Goal: Transaction & Acquisition: Purchase product/service

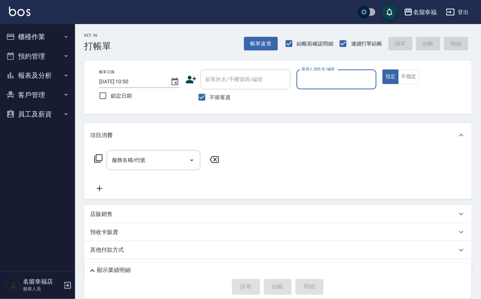
click at [58, 36] on button "櫃檯作業" at bounding box center [37, 37] width 69 height 20
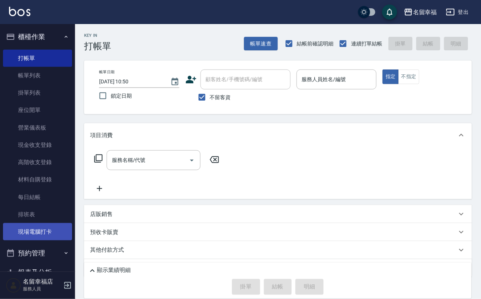
click at [57, 221] on link "現場電腦打卡" at bounding box center [37, 231] width 69 height 17
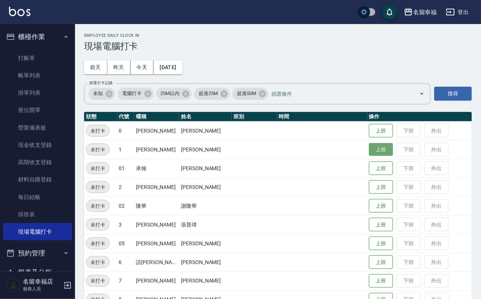
click at [358, 156] on button "上班" at bounding box center [381, 149] width 24 height 13
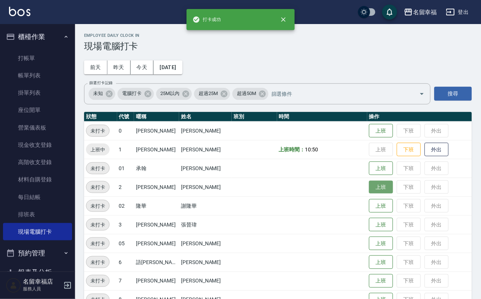
click at [358, 190] on button "上班" at bounding box center [381, 187] width 24 height 13
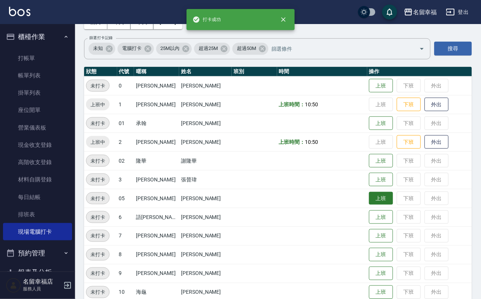
scroll to position [113, 0]
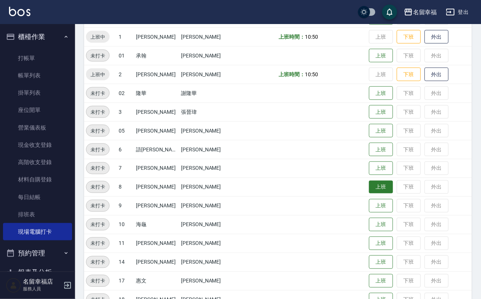
click at [358, 189] on button "上班" at bounding box center [381, 187] width 24 height 13
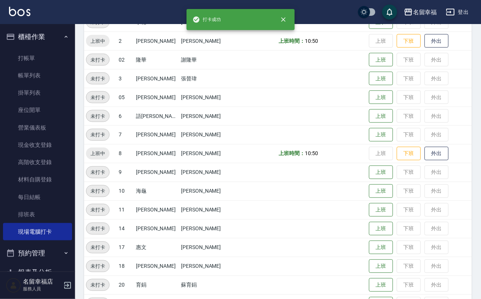
scroll to position [169, 0]
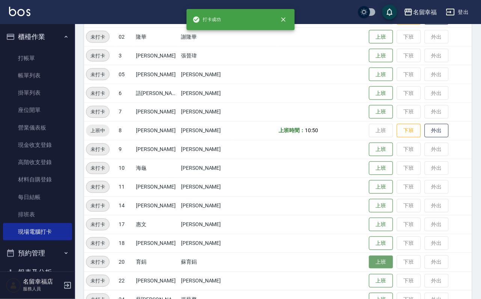
click at [358, 221] on button "上班" at bounding box center [381, 262] width 24 height 13
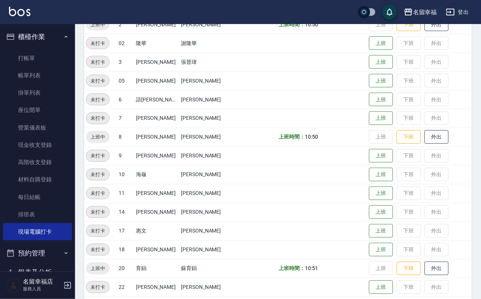
scroll to position [246, 0]
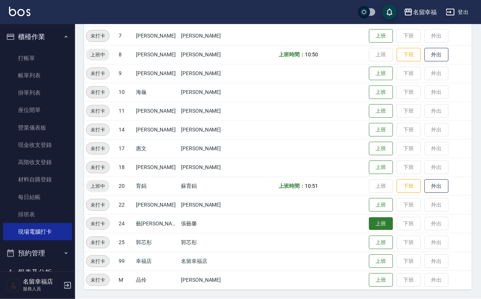
click at [358, 221] on button "上班" at bounding box center [381, 223] width 24 height 13
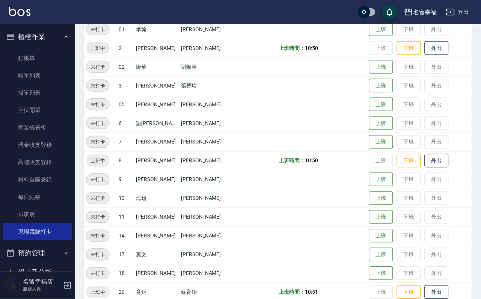
scroll to position [77, 0]
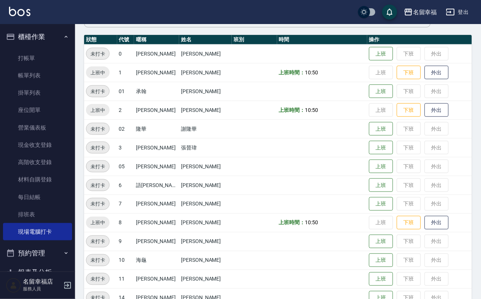
drag, startPoint x: 143, startPoint y: 124, endPoint x: 212, endPoint y: 136, distance: 69.7
click at [187, 138] on tr "未打卡 02 隆華 [PERSON_NAME] 上班 下班 外出" at bounding box center [278, 128] width 388 height 19
click at [358, 221] on button "上班" at bounding box center [381, 260] width 24 height 13
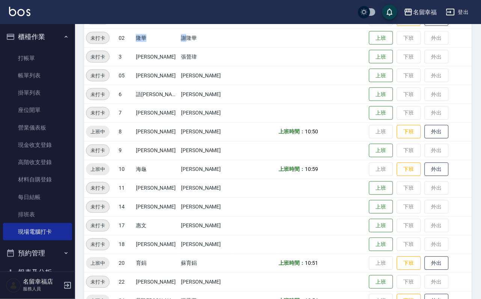
scroll to position [246, 0]
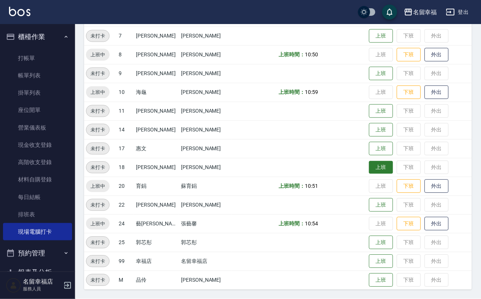
click at [358, 163] on button "上班" at bounding box center [381, 167] width 24 height 13
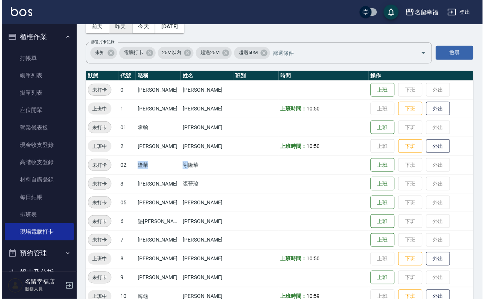
scroll to position [0, 0]
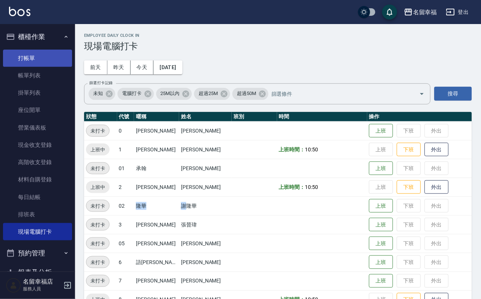
click at [33, 55] on link "打帳單" at bounding box center [37, 58] width 69 height 17
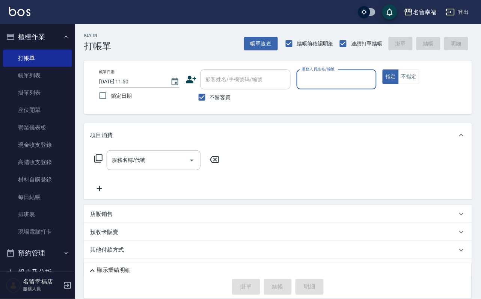
click at [358, 87] on div "服務人員姓名/編號" at bounding box center [336, 79] width 80 height 20
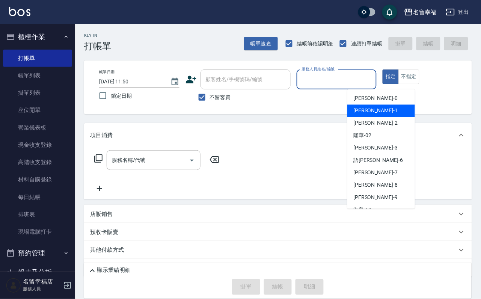
click at [358, 109] on span "[PERSON_NAME] -1" at bounding box center [375, 111] width 44 height 8
type input "[PERSON_NAME]-1"
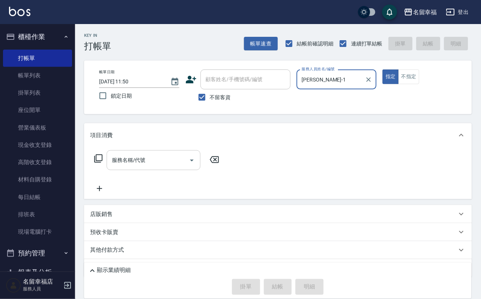
click at [126, 162] on div "服務名稱/代號 服務名稱/代號" at bounding box center [154, 160] width 94 height 20
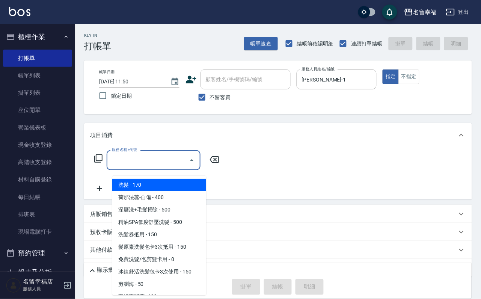
drag, startPoint x: 131, startPoint y: 186, endPoint x: 136, endPoint y: 185, distance: 5.4
click at [131, 186] on span "洗髮 - 170" at bounding box center [159, 185] width 94 height 12
type input "洗髮(101)"
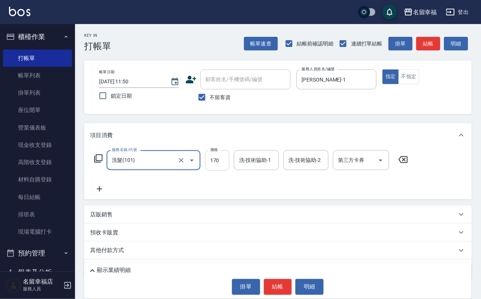
click at [219, 170] on input "170" at bounding box center [217, 160] width 24 height 20
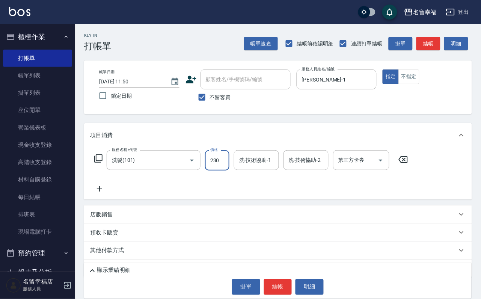
type input "230"
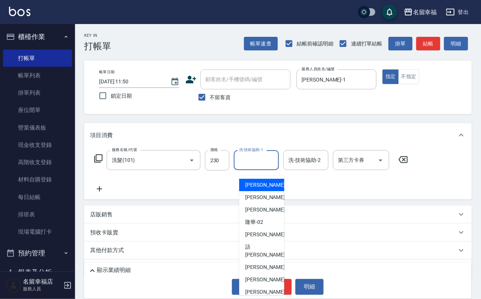
click at [260, 164] on input "洗-技術協助-1" at bounding box center [256, 159] width 38 height 13
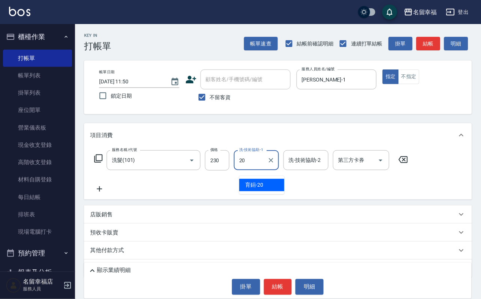
type input "育鋗-20"
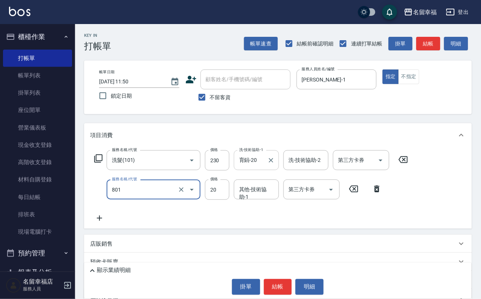
type input "潤絲(801)"
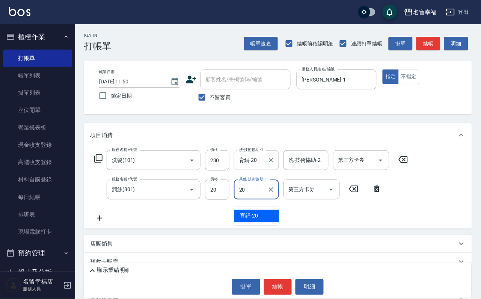
type input "育鋗-20"
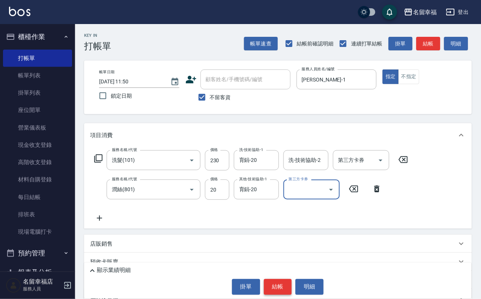
click at [288, 221] on button "結帳" at bounding box center [278, 287] width 28 height 16
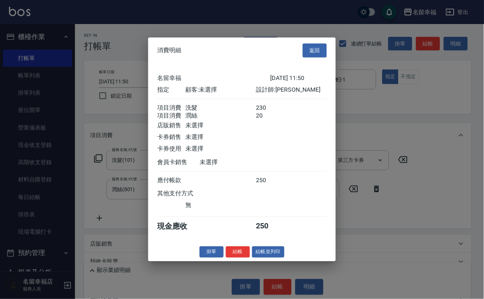
scroll to position [121, 0]
click at [236, 221] on button "結帳" at bounding box center [238, 252] width 24 height 12
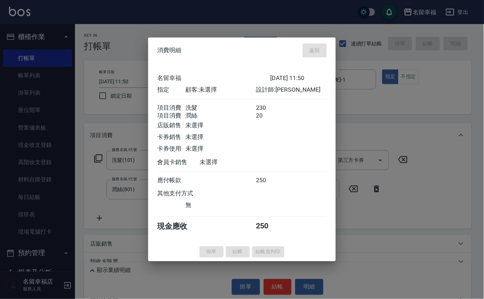
type input "[DATE] 12:06"
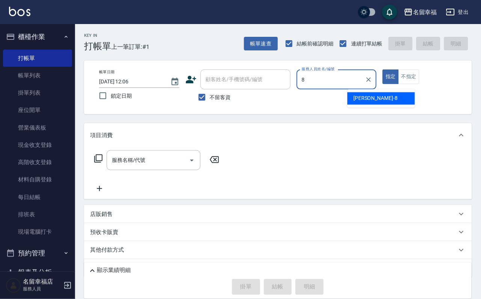
type input "[PERSON_NAME]-8"
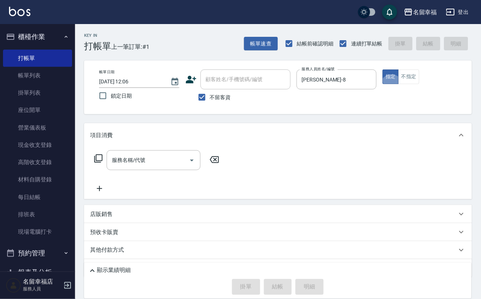
type button "true"
click at [358, 84] on button "不指定" at bounding box center [408, 76] width 21 height 15
click at [98, 163] on icon at bounding box center [98, 158] width 9 height 9
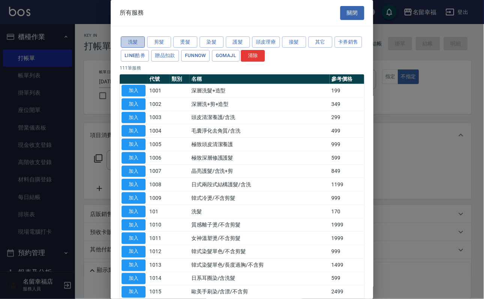
click at [138, 48] on button "洗髮" at bounding box center [133, 42] width 24 height 12
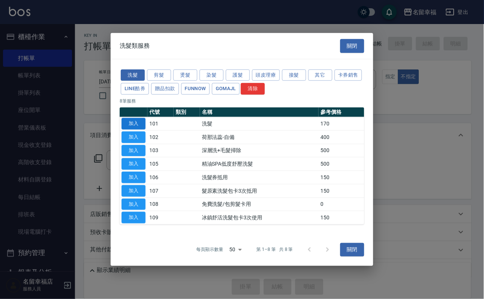
click at [129, 118] on button "加入" at bounding box center [134, 124] width 24 height 12
type input "洗髮(101)"
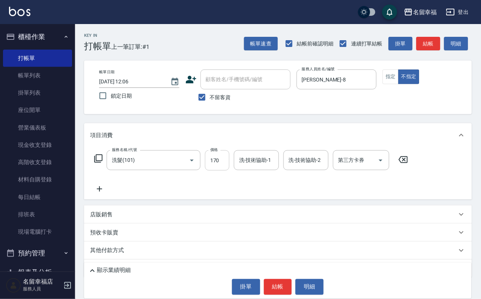
click at [218, 158] on input "170" at bounding box center [217, 160] width 24 height 20
type input "230"
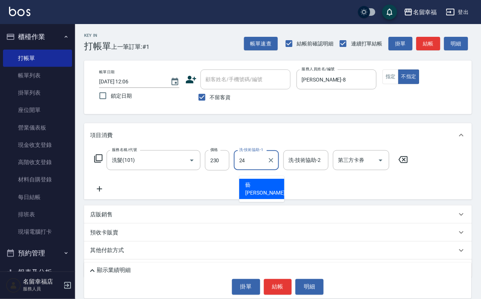
type input "藝馨-24"
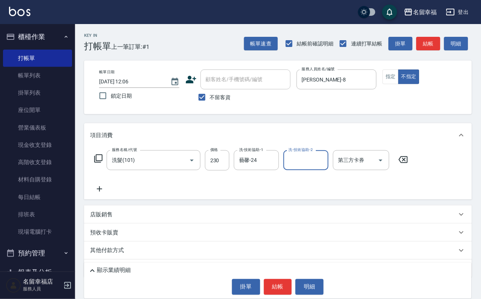
click at [95, 182] on div "服務名稱/代號 洗髮(101) 服務名稱/代號 價格 230 價格 洗-技術協助-1 藝馨-24 洗-技術協助-1 洗-技術協助-2 洗-技術協助-2 第三方…" at bounding box center [251, 171] width 322 height 43
click at [98, 163] on icon at bounding box center [98, 158] width 9 height 9
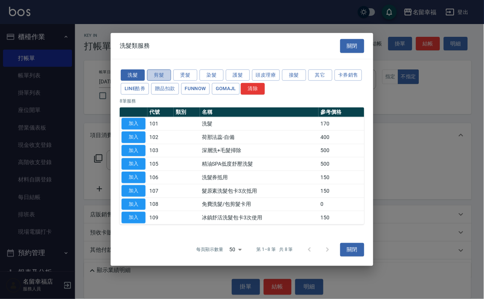
click at [163, 69] on button "剪髮" at bounding box center [159, 75] width 24 height 12
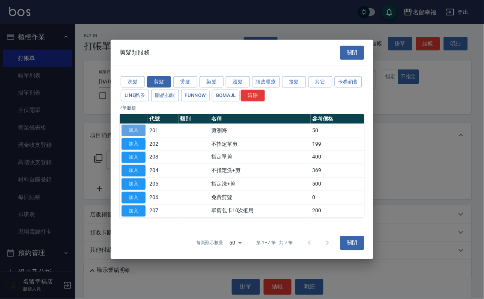
click at [138, 125] on button "加入" at bounding box center [134, 131] width 24 height 12
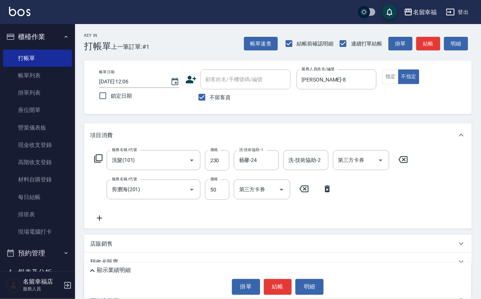
click at [211, 189] on div "價格 50 價格" at bounding box center [217, 189] width 24 height 20
click at [216, 199] on input "50" at bounding box center [217, 189] width 24 height 20
click at [218, 200] on input "50" at bounding box center [217, 189] width 24 height 20
click at [219, 194] on input "50" at bounding box center [217, 189] width 24 height 20
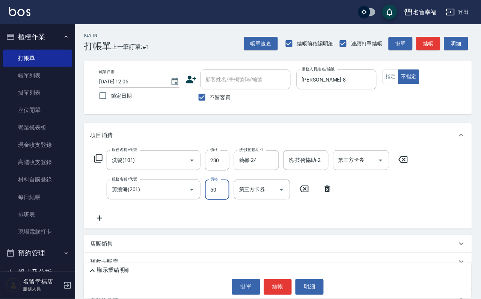
click at [219, 194] on input "50" at bounding box center [217, 189] width 24 height 20
type input "100"
click at [102, 163] on icon at bounding box center [98, 158] width 9 height 9
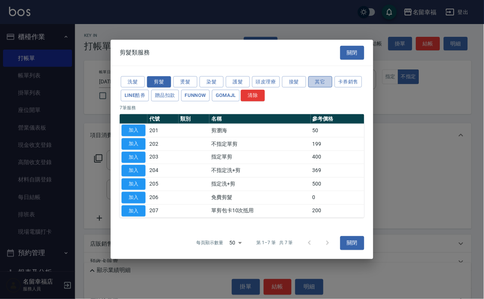
click at [332, 76] on button "其它" at bounding box center [320, 82] width 24 height 12
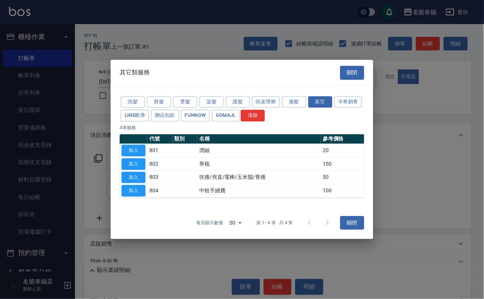
click at [135, 147] on button "加入" at bounding box center [134, 150] width 24 height 12
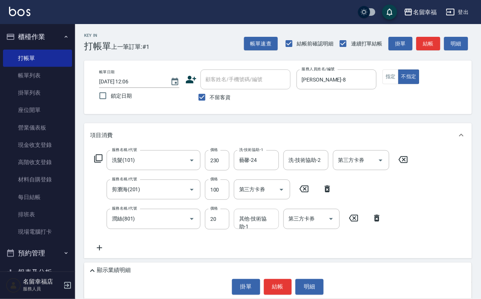
click at [259, 221] on div "其他-技術協助-1 其他-技術協助-1" at bounding box center [256, 219] width 45 height 20
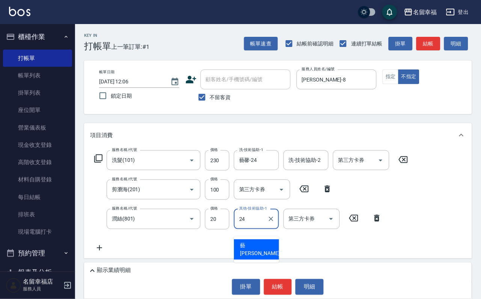
type input "藝馨-24"
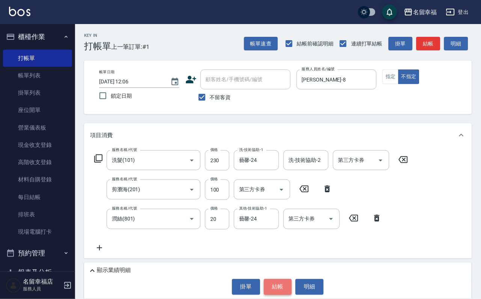
click at [291, 221] on button "結帳" at bounding box center [278, 287] width 28 height 16
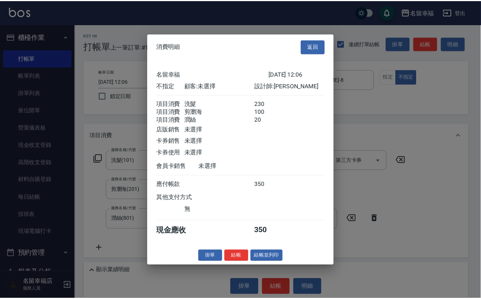
scroll to position [163, 0]
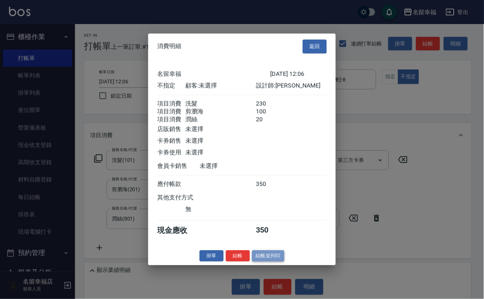
click at [257, 221] on button "結帳並列印" at bounding box center [268, 256] width 33 height 12
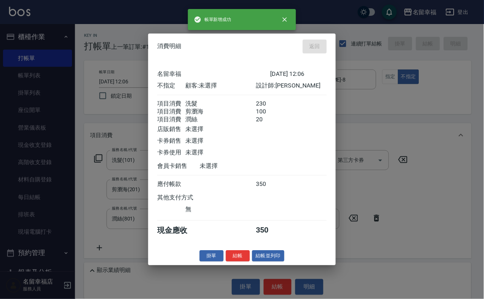
type input "[DATE] 12:12"
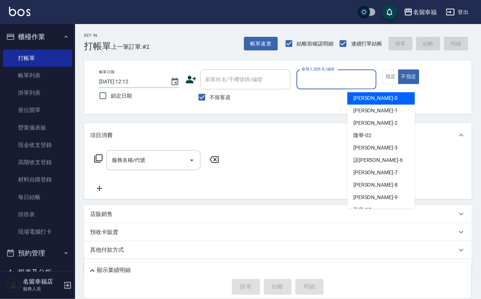
click at [358, 80] on input "服務人員姓名/編號" at bounding box center [337, 79] width 74 height 13
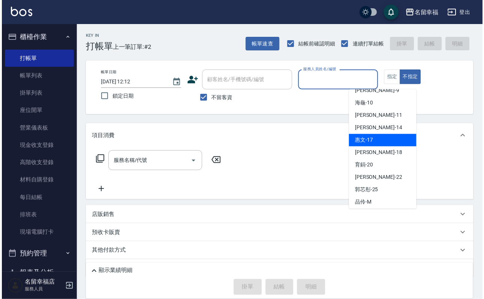
scroll to position [21, 0]
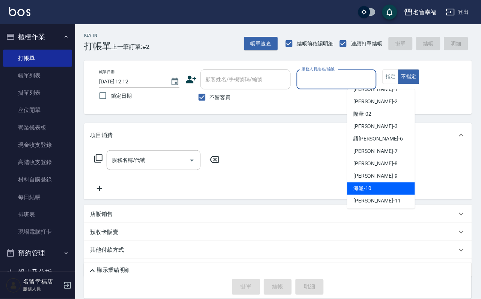
click at [358, 190] on span "海龜 -10" at bounding box center [362, 189] width 18 height 8
type input "海龜-10"
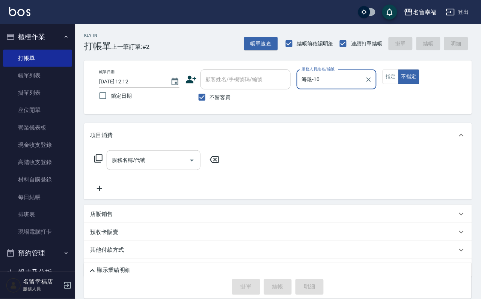
click at [158, 167] on input "服務名稱/代號" at bounding box center [148, 159] width 76 height 13
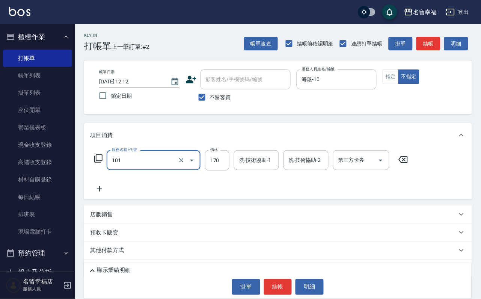
type input "洗髮(101)"
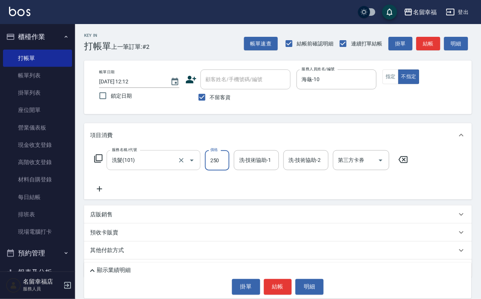
type input "250"
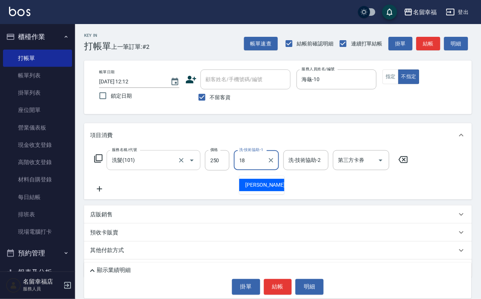
type input "[PERSON_NAME]-18"
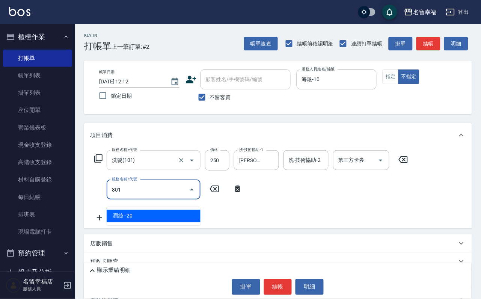
type input "潤絲(801)"
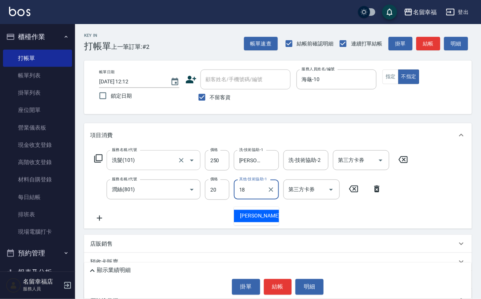
type input "[PERSON_NAME]-18"
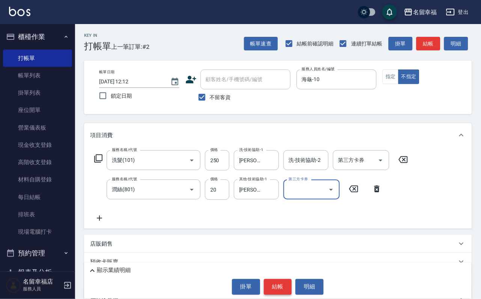
click at [274, 221] on button "結帳" at bounding box center [278, 287] width 28 height 16
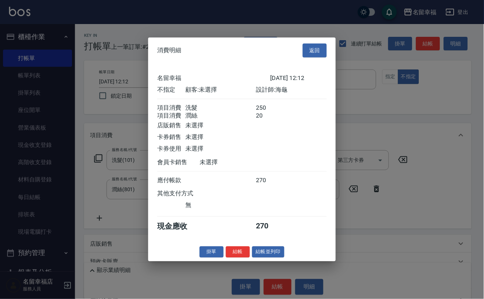
scroll to position [135, 0]
click at [268, 221] on button "結帳並列印" at bounding box center [268, 252] width 33 height 12
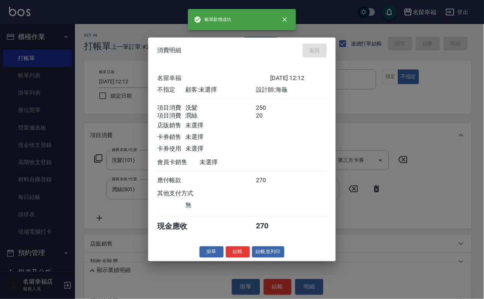
type input "[DATE] 12:21"
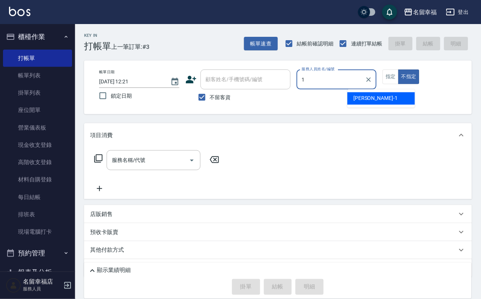
type input "[PERSON_NAME]-1"
type button "false"
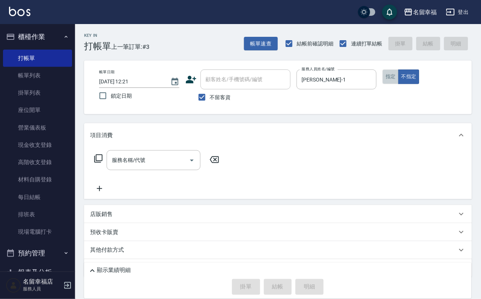
drag, startPoint x: 434, startPoint y: 84, endPoint x: 415, endPoint y: 95, distance: 22.1
click at [358, 84] on button "指定" at bounding box center [390, 76] width 16 height 15
click at [164, 156] on div "服務名稱/代號" at bounding box center [154, 160] width 94 height 20
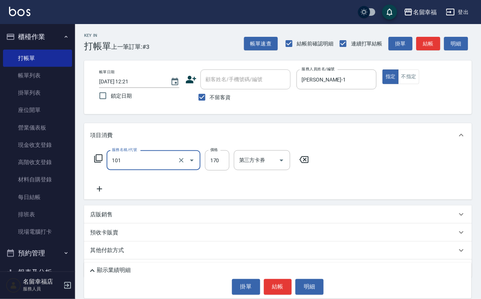
type input "洗髮(101)"
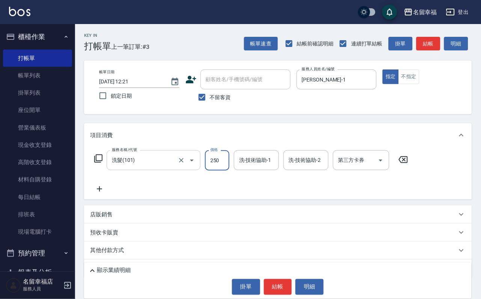
type input "250"
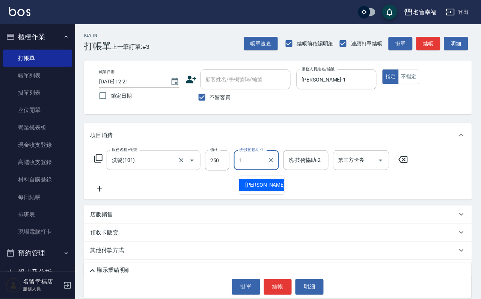
type input "[PERSON_NAME]-1"
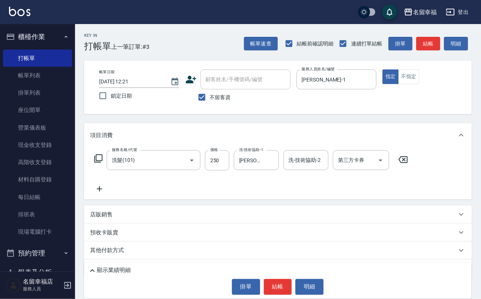
click at [101, 193] on icon at bounding box center [99, 188] width 19 height 9
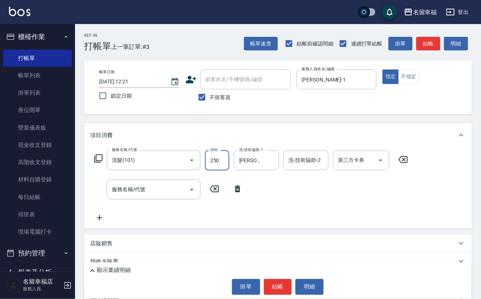
click at [229, 168] on input "250" at bounding box center [217, 160] width 24 height 20
type input "350"
click at [274, 221] on button "結帳" at bounding box center [278, 287] width 28 height 16
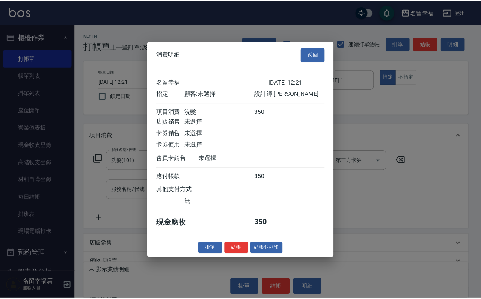
scroll to position [93, 0]
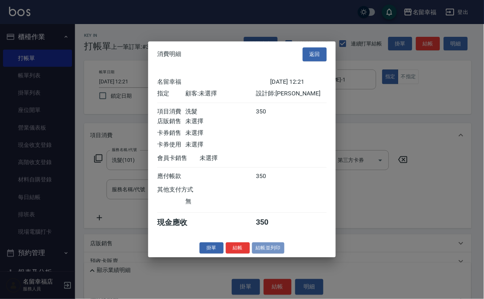
drag, startPoint x: 272, startPoint y: 283, endPoint x: 270, endPoint y: 277, distance: 6.3
click at [271, 221] on button "結帳並列印" at bounding box center [268, 248] width 33 height 12
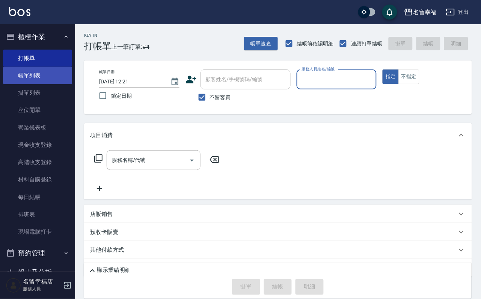
click at [45, 79] on link "帳單列表" at bounding box center [37, 75] width 69 height 17
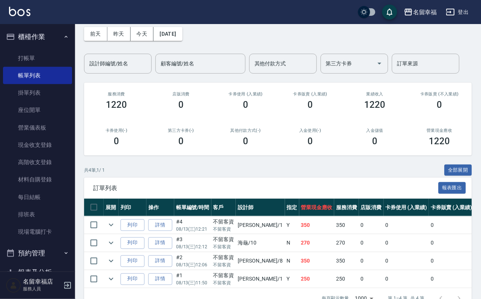
scroll to position [56, 0]
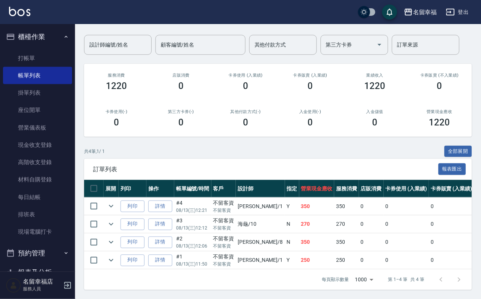
click at [167, 212] on link "詳情" at bounding box center [160, 206] width 24 height 12
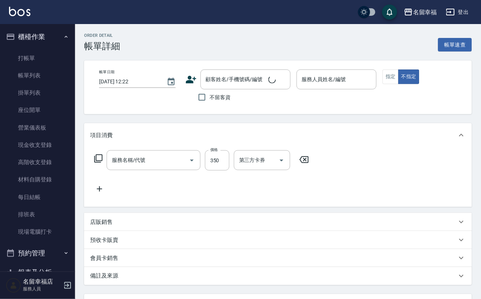
type input "[DATE] 12:21"
checkbox input "true"
type input "[PERSON_NAME]-1"
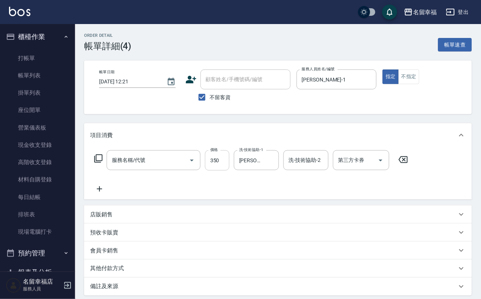
type input "洗髮(101)"
drag, startPoint x: 232, startPoint y: 172, endPoint x: 226, endPoint y: 170, distance: 6.9
click at [229, 170] on input "350" at bounding box center [217, 160] width 24 height 20
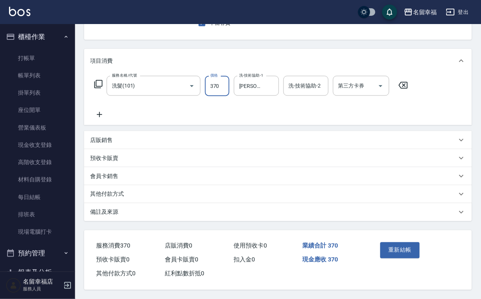
type input "370"
click at [358, 221] on div "重新結帳" at bounding box center [415, 255] width 95 height 51
click at [358, 221] on button "重新結帳" at bounding box center [400, 250] width 40 height 16
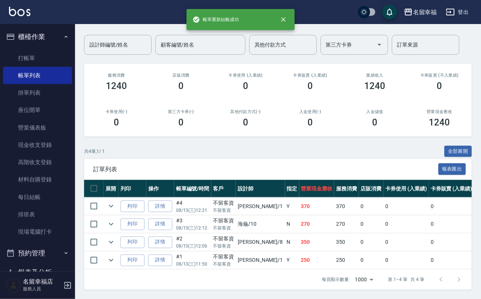
scroll to position [111, 0]
click at [143, 200] on button "列印" at bounding box center [132, 206] width 24 height 12
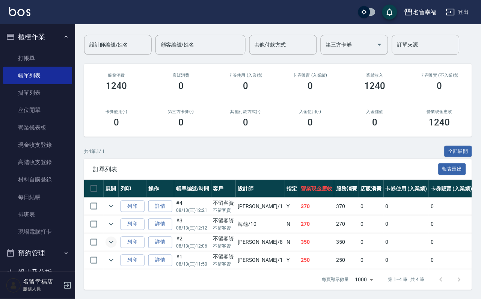
click at [116, 221] on icon "expand row" at bounding box center [111, 242] width 9 height 9
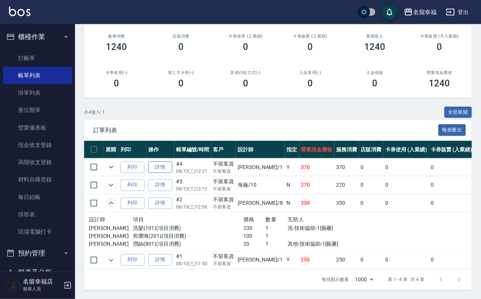
click at [166, 173] on link "詳情" at bounding box center [160, 167] width 24 height 12
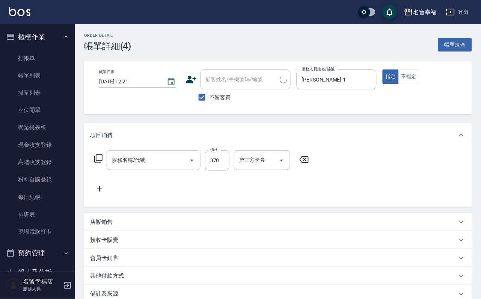
type input "[DATE] 12:21"
checkbox input "true"
type input "[PERSON_NAME]-1"
type input "洗髮(101)"
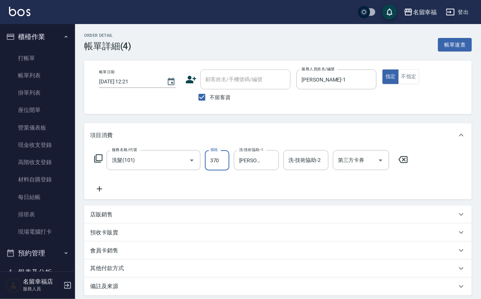
click at [222, 164] on input "370" at bounding box center [217, 160] width 24 height 20
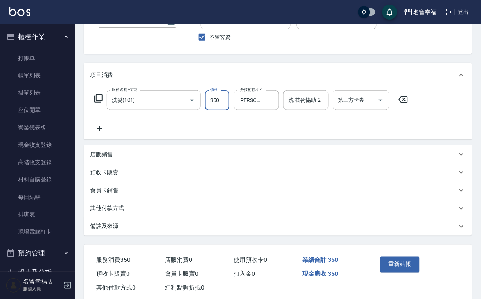
scroll to position [105, 0]
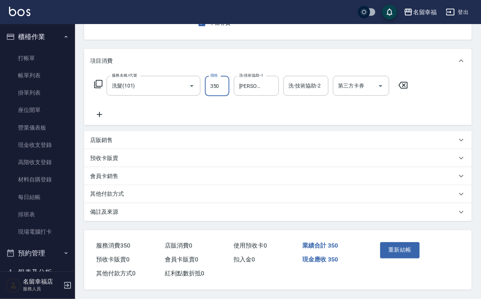
type input "350"
click at [358, 221] on button "重新結帳" at bounding box center [400, 250] width 40 height 16
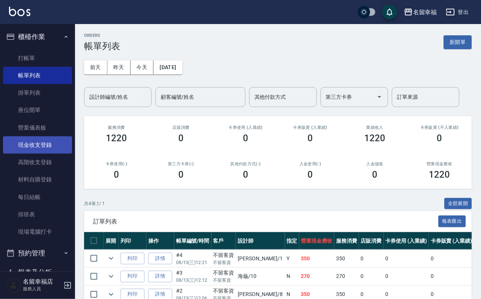
click at [48, 152] on link "現金收支登錄" at bounding box center [37, 144] width 69 height 17
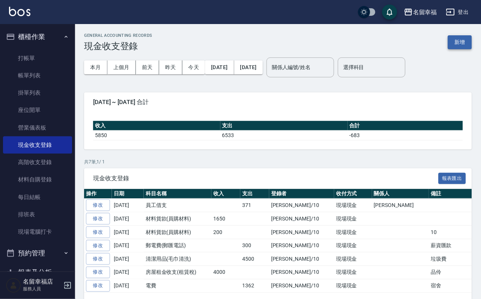
click at [358, 42] on button "新增" at bounding box center [460, 42] width 24 height 14
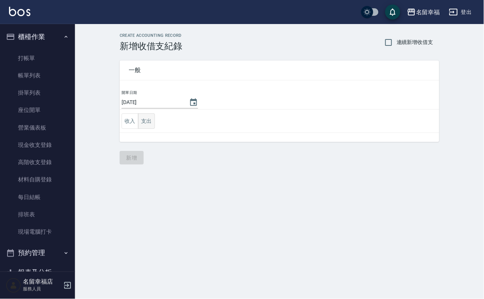
click at [149, 123] on button "支出" at bounding box center [146, 120] width 17 height 15
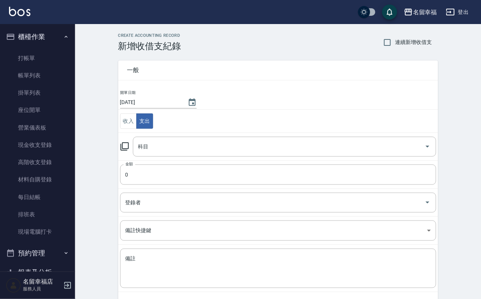
click at [128, 148] on icon at bounding box center [124, 146] width 9 height 9
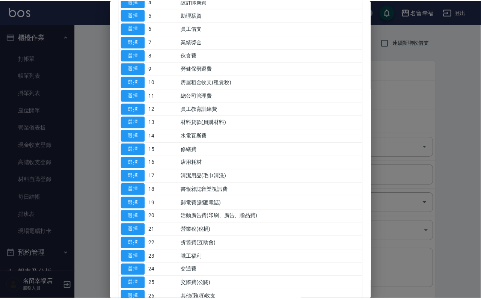
scroll to position [225, 0]
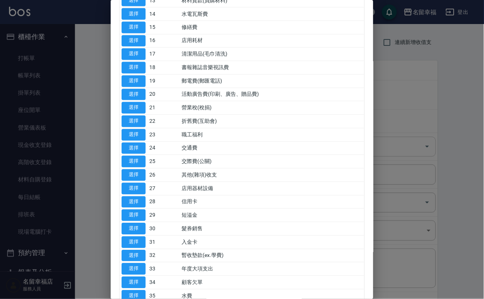
click at [141, 60] on button "選擇" at bounding box center [134, 54] width 24 height 12
type input "17 清潔用品(毛巾清洗)"
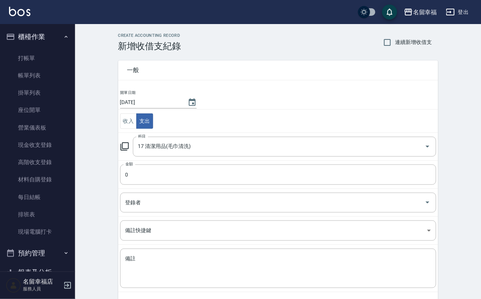
drag, startPoint x: 160, startPoint y: 164, endPoint x: 165, endPoint y: 173, distance: 10.4
click at [161, 166] on tbody "開單日期 [DATE] 收入 支出 科目 17 清潔用品(毛巾清洗) 科目 金額 0 金額 登錄者 登錄者 備註快捷鍵 ​ 備註快捷鍵 備註 x 備註" at bounding box center [278, 190] width 320 height 203
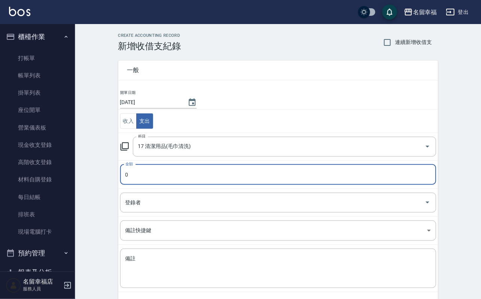
click at [165, 177] on input "0" at bounding box center [278, 174] width 316 height 20
type input "180"
click at [184, 209] on input "登錄者" at bounding box center [272, 202] width 298 height 13
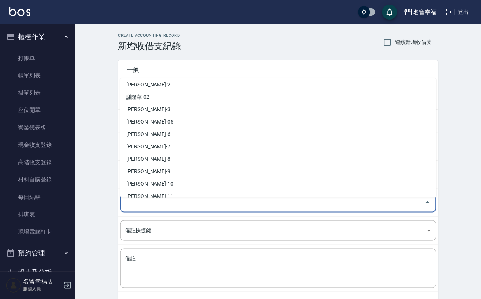
scroll to position [56, 0]
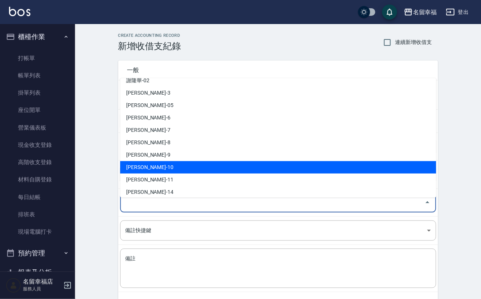
click at [161, 165] on li "[PERSON_NAME]-10" at bounding box center [278, 167] width 316 height 12
type input "[PERSON_NAME]-10"
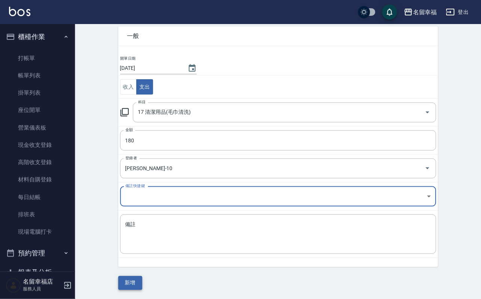
scroll to position [41, 0]
click at [137, 221] on button "新增" at bounding box center [130, 283] width 24 height 14
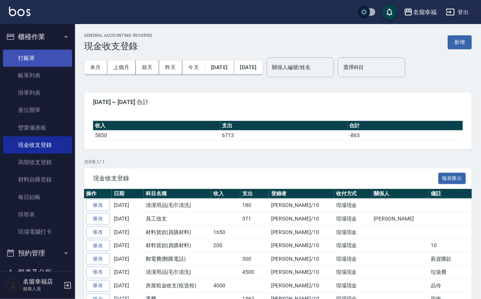
click at [46, 56] on link "打帳單" at bounding box center [37, 58] width 69 height 17
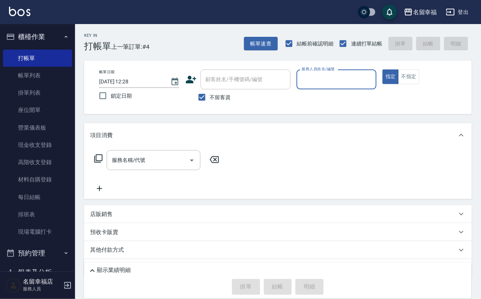
click at [358, 82] on input "服務人員姓名/編號" at bounding box center [337, 79] width 74 height 13
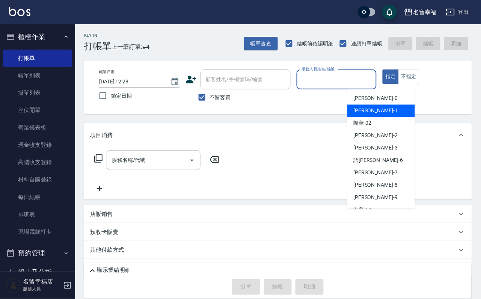
click at [358, 111] on div "[PERSON_NAME] -1" at bounding box center [381, 111] width 68 height 12
type input "[PERSON_NAME]-1"
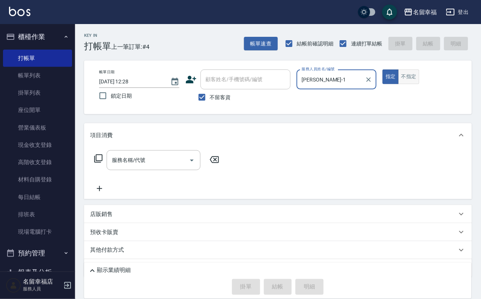
click at [358, 83] on button "不指定" at bounding box center [408, 76] width 21 height 15
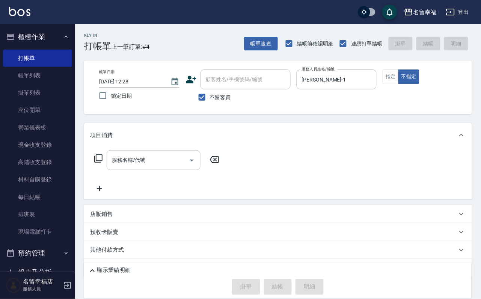
click at [166, 170] on div "服務名稱/代號" at bounding box center [154, 160] width 94 height 20
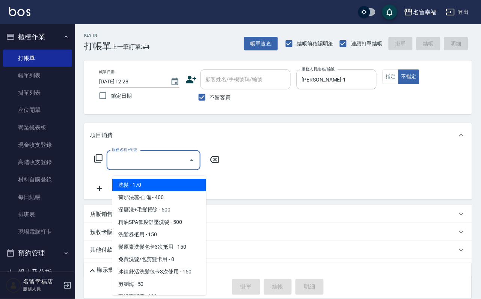
click at [170, 184] on span "洗髮 - 170" at bounding box center [159, 185] width 94 height 12
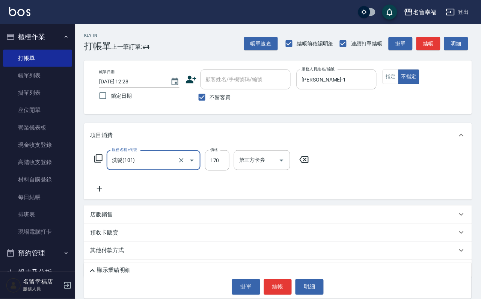
type input "洗髮(101)"
click at [229, 170] on input "170" at bounding box center [217, 160] width 24 height 20
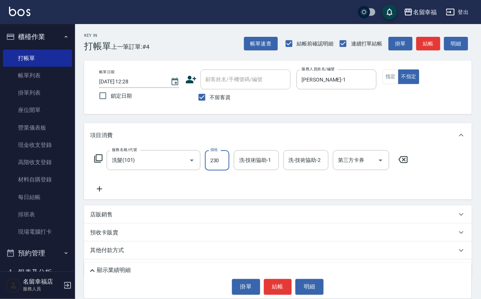
type input "230"
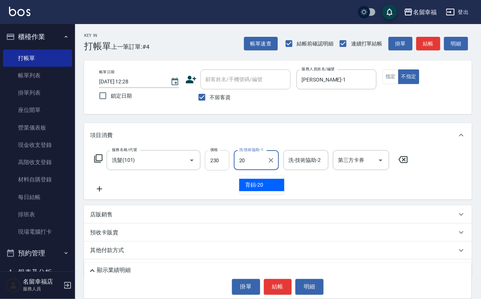
type input "育鋗-20"
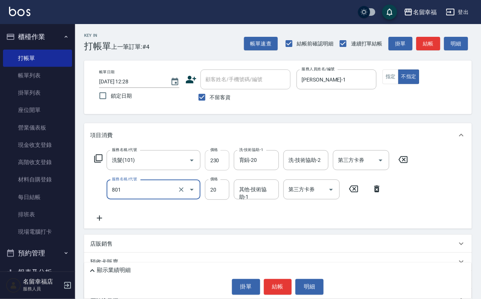
type input "潤絲(801)"
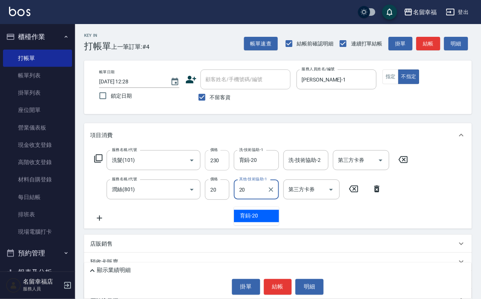
type input "育鋗-20"
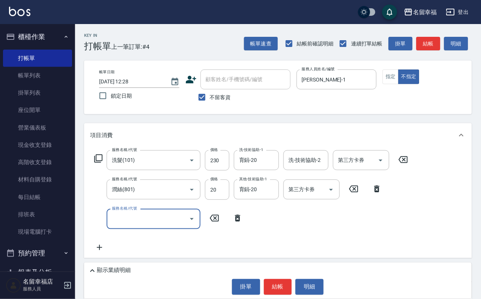
click at [100, 163] on icon at bounding box center [98, 158] width 9 height 9
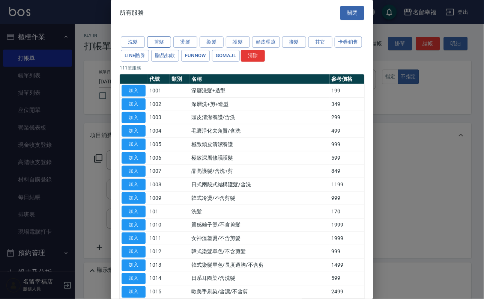
click at [163, 40] on button "剪髮" at bounding box center [159, 42] width 24 height 12
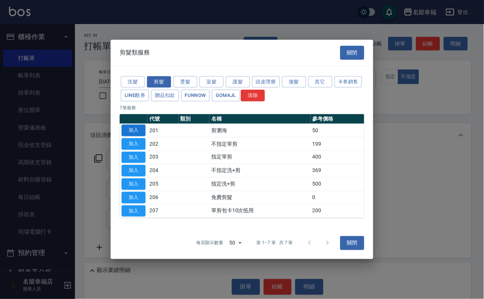
click at [141, 125] on button "加入" at bounding box center [134, 131] width 24 height 12
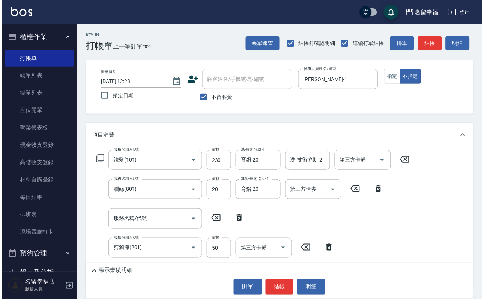
scroll to position [56, 0]
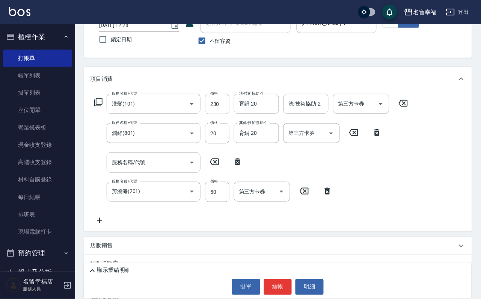
click at [217, 166] on icon at bounding box center [214, 161] width 19 height 9
click at [236, 166] on icon at bounding box center [237, 161] width 19 height 9
type input "剪瀏海(201)"
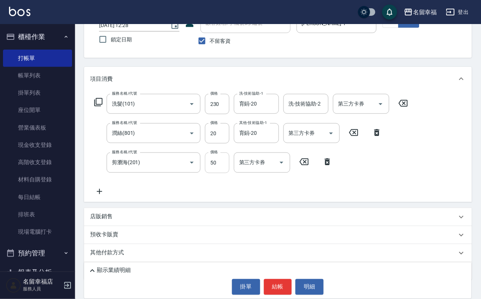
click at [223, 170] on input "50" at bounding box center [217, 162] width 24 height 20
type input "100"
click at [278, 221] on button "結帳" at bounding box center [278, 287] width 28 height 16
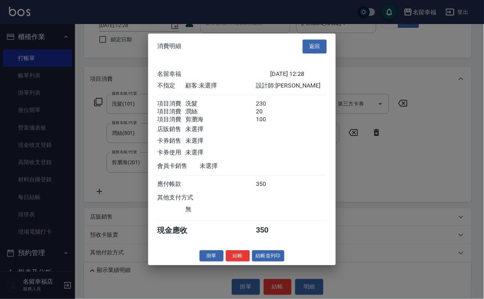
scroll to position [163, 0]
click at [274, 221] on button "結帳並列印" at bounding box center [268, 256] width 33 height 12
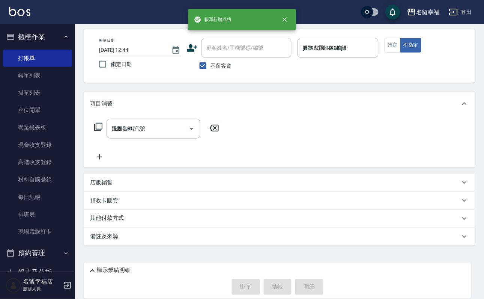
type input "[DATE] 12:44"
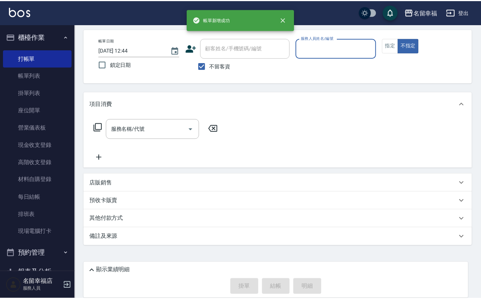
scroll to position [45, 0]
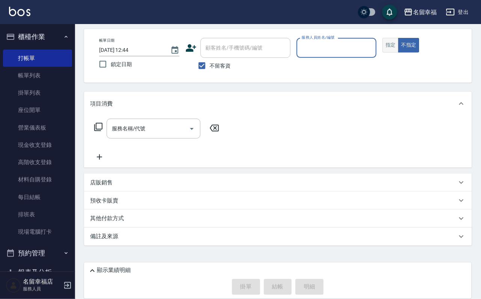
click at [358, 44] on button "指定" at bounding box center [390, 45] width 16 height 15
type input "[PERSON_NAME]-8"
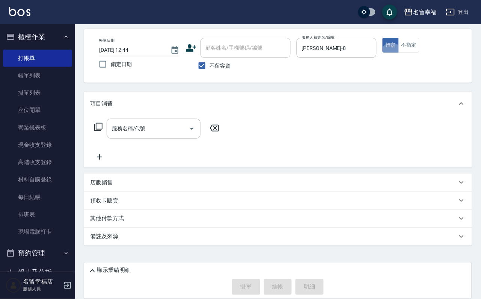
type button "true"
click at [96, 122] on icon at bounding box center [98, 126] width 9 height 9
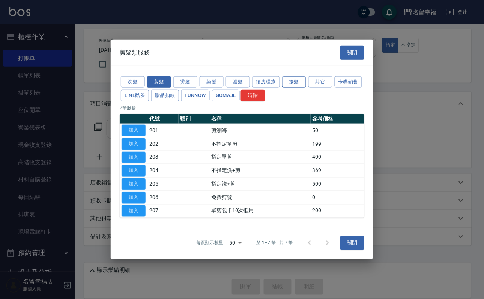
click at [304, 76] on button "接髮" at bounding box center [294, 82] width 24 height 12
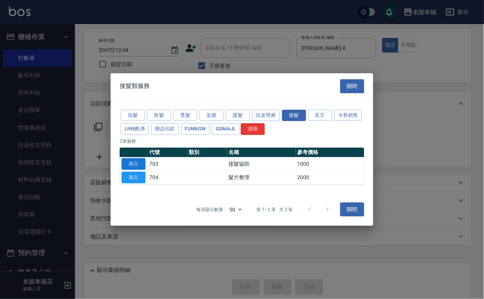
click at [134, 166] on button "加入" at bounding box center [134, 164] width 24 height 12
type input "接髮協助(703)"
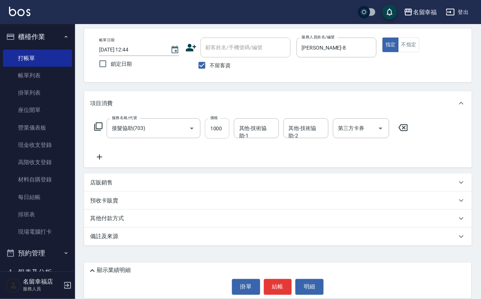
click at [222, 123] on input "1000" at bounding box center [217, 128] width 24 height 20
type input "3000"
type input "2"
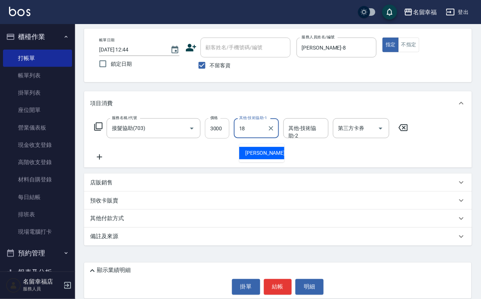
type input "[PERSON_NAME]-18"
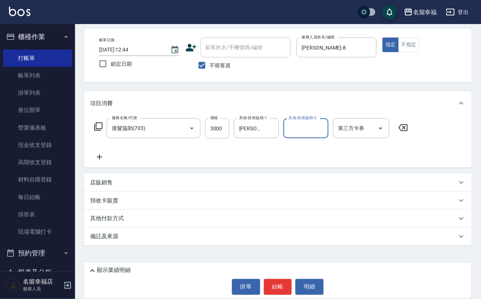
click at [220, 174] on div "店販銷售" at bounding box center [278, 182] width 388 height 18
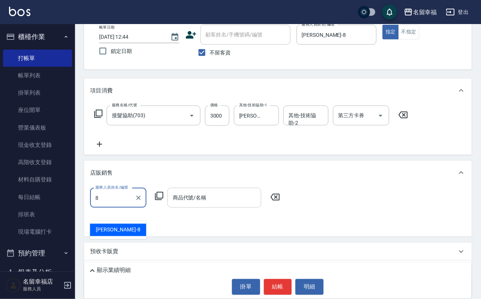
type input "[PERSON_NAME]-8"
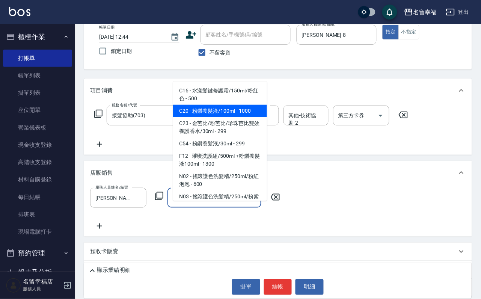
click at [245, 117] on span "C20 - 粉鑽養髮液/100ml - 1000" at bounding box center [220, 111] width 94 height 12
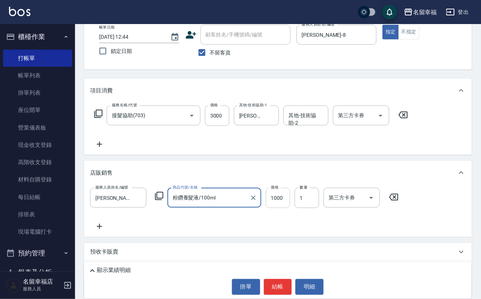
type input "粉鑽養髮液/100ml"
click at [290, 206] on input "1000" at bounding box center [278, 198] width 24 height 20
type input "800"
click at [275, 221] on button "結帳" at bounding box center [278, 287] width 28 height 16
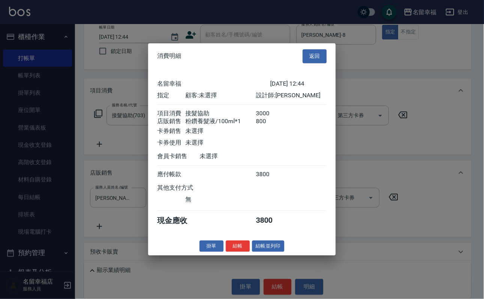
scroll to position [89, 0]
drag, startPoint x: 226, startPoint y: 281, endPoint x: 247, endPoint y: 284, distance: 21.6
click at [226, 221] on button "結帳" at bounding box center [238, 246] width 24 height 12
type input "[DATE] 12:48"
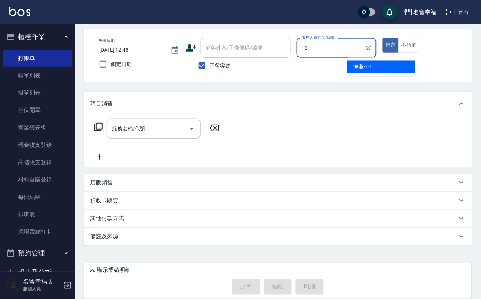
type input "海龜-10"
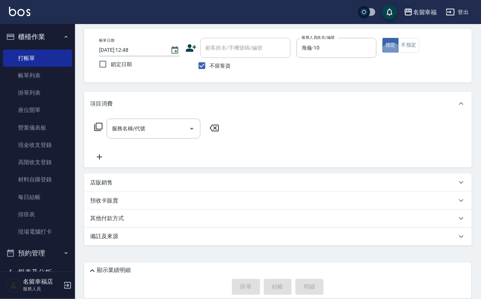
click at [95, 123] on icon at bounding box center [98, 127] width 8 height 8
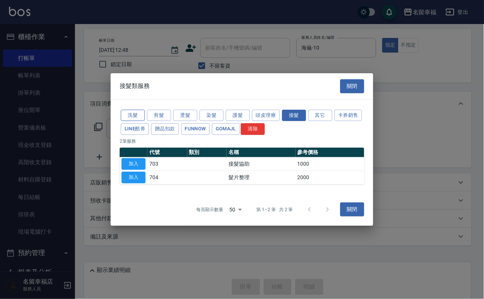
click at [128, 110] on button "洗髮" at bounding box center [133, 116] width 24 height 12
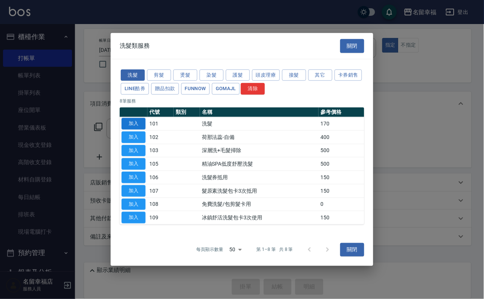
click at [135, 118] on button "加入" at bounding box center [134, 124] width 24 height 12
type input "洗髮(101)"
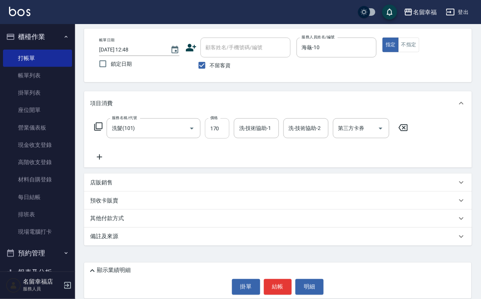
click at [221, 120] on input "170" at bounding box center [217, 128] width 24 height 20
type input "250"
type input "藝馨-24"
click at [281, 221] on button "結帳" at bounding box center [278, 287] width 28 height 16
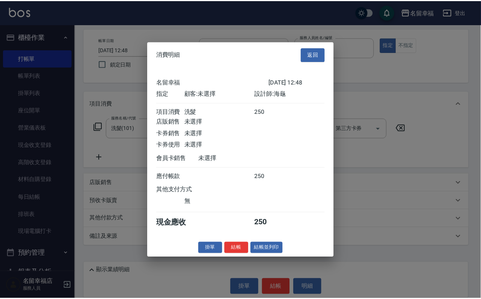
scroll to position [93, 0]
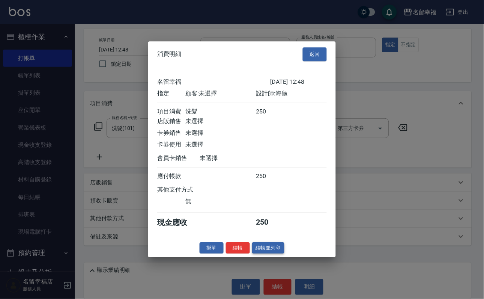
click at [280, 221] on button "結帳並列印" at bounding box center [268, 248] width 33 height 12
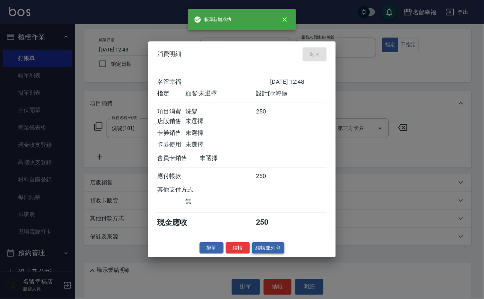
type input "[DATE] 13:02"
